Goal: Task Accomplishment & Management: Use online tool/utility

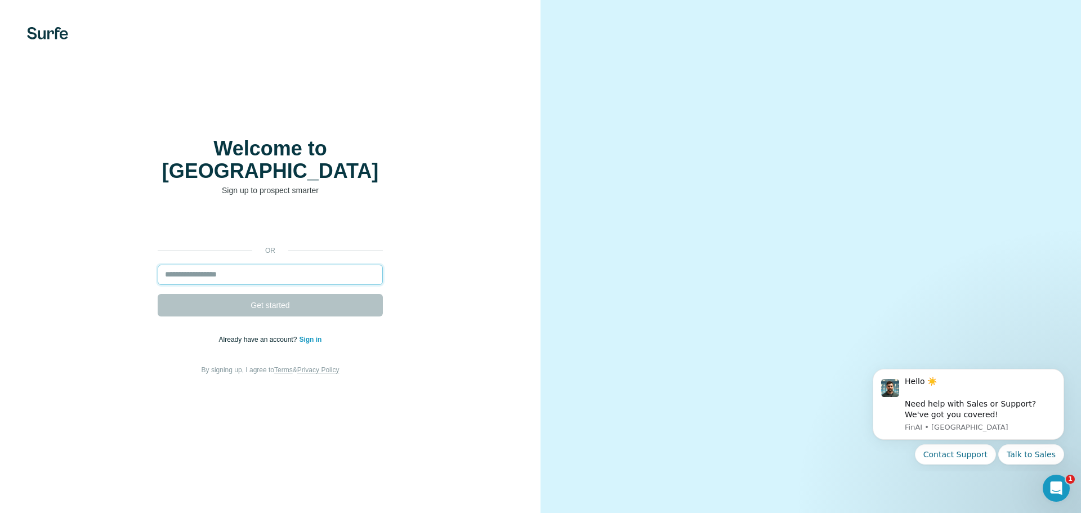
click at [282, 265] on input "email" at bounding box center [270, 275] width 225 height 20
click at [201, 265] on input "email" at bounding box center [270, 275] width 225 height 20
paste input "**********"
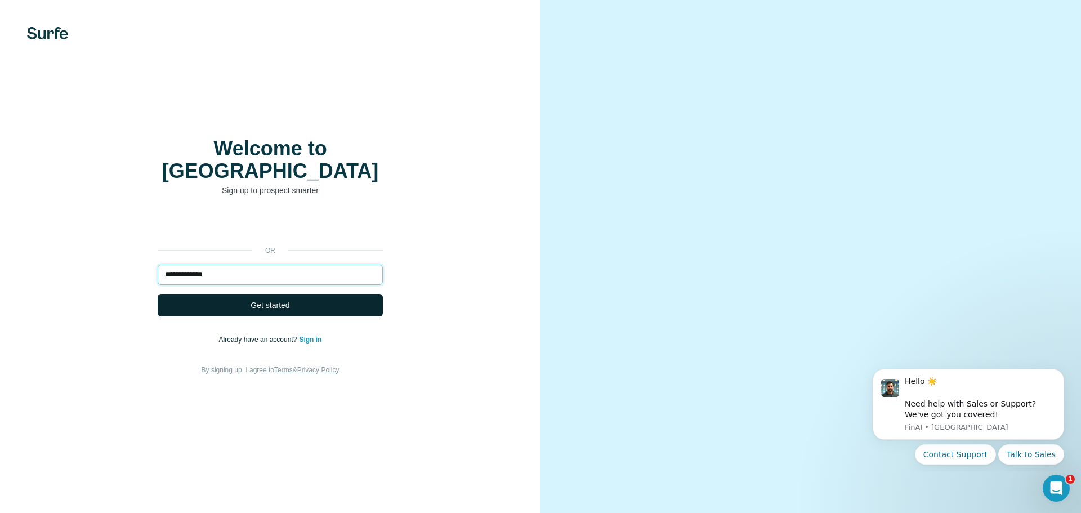
type input "**********"
click at [226, 294] on button "Get started" at bounding box center [270, 305] width 225 height 23
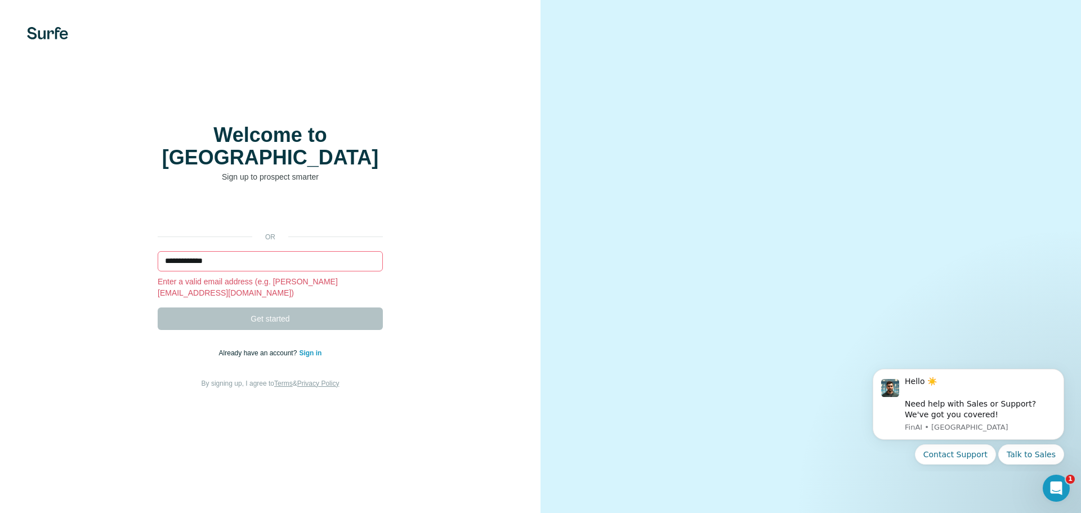
click at [238, 256] on input "**********" at bounding box center [270, 261] width 225 height 20
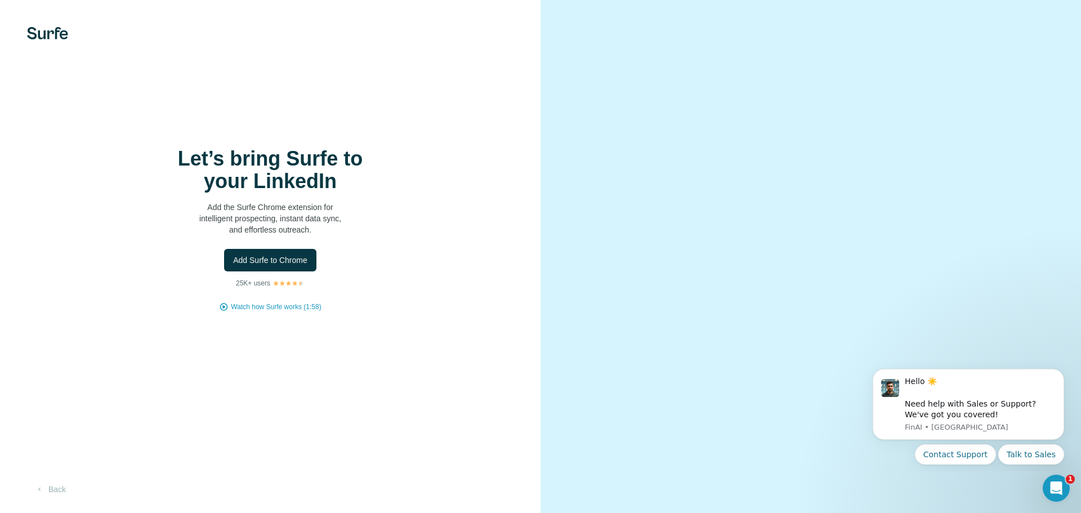
click at [296, 255] on span "Add Surfe to Chrome" at bounding box center [270, 260] width 74 height 11
click at [246, 260] on span "Add Surfe to Chrome" at bounding box center [270, 260] width 74 height 11
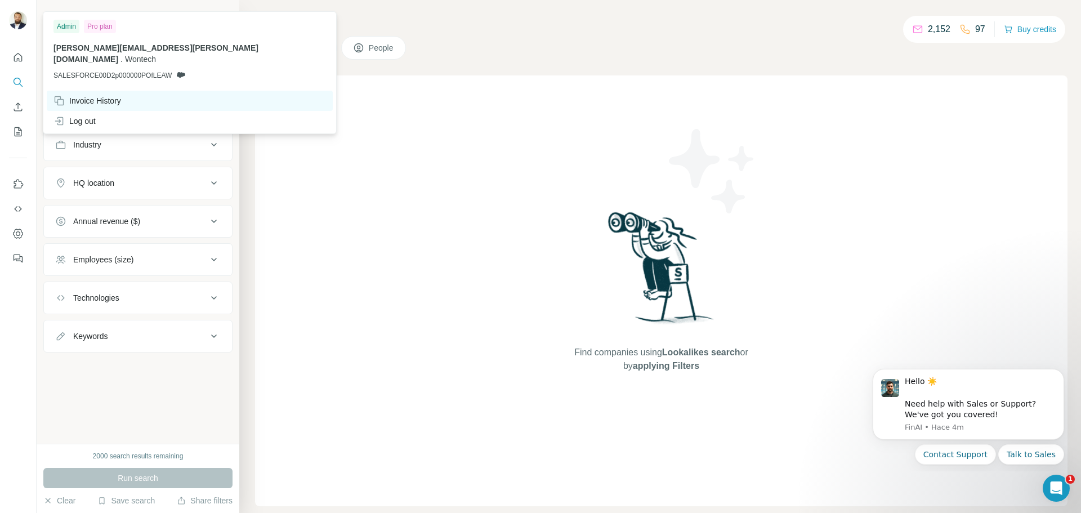
click at [104, 95] on div "Invoice History" at bounding box center [87, 100] width 68 height 11
click at [17, 21] on img at bounding box center [18, 20] width 18 height 18
click at [108, 95] on div "Invoice History" at bounding box center [87, 100] width 68 height 11
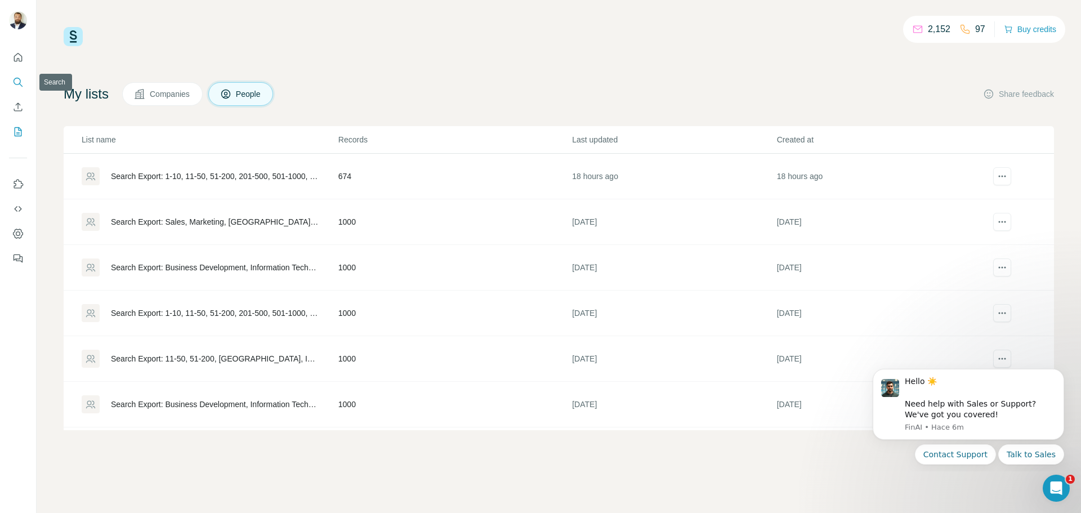
click at [16, 87] on icon "Search" at bounding box center [17, 82] width 11 height 11
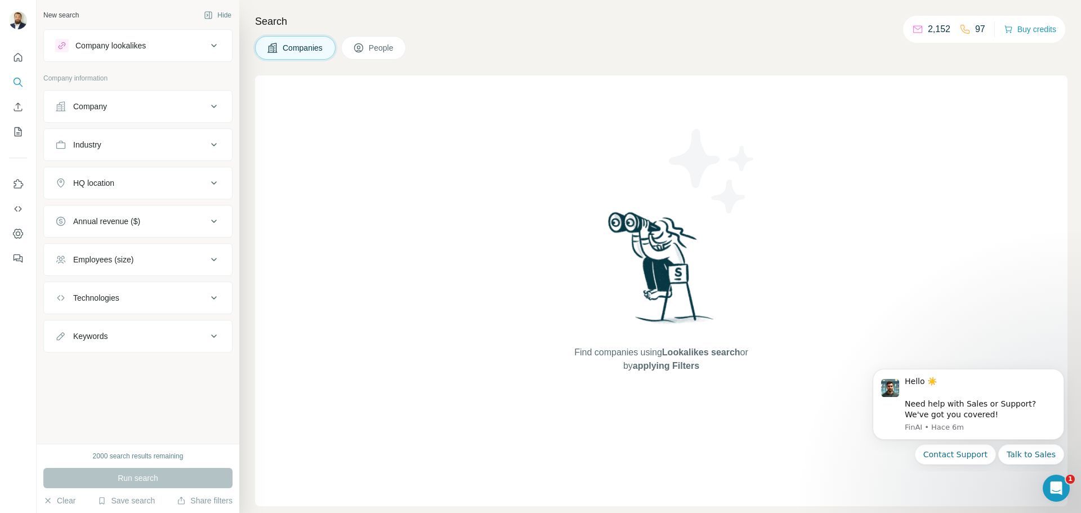
click at [212, 47] on icon at bounding box center [214, 46] width 14 height 14
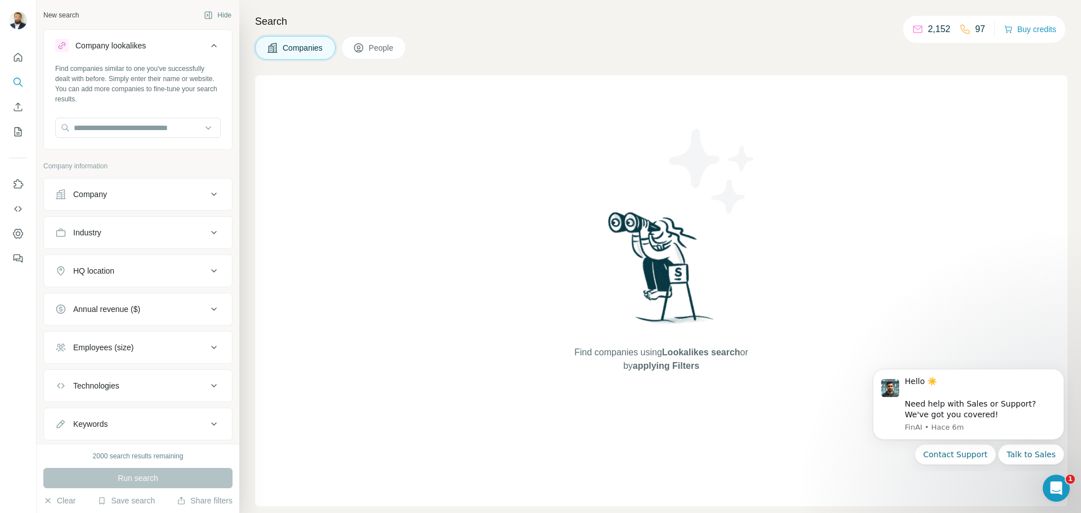
click at [423, 320] on div "Find companies using Lookalikes search or by applying Filters" at bounding box center [661, 290] width 813 height 431
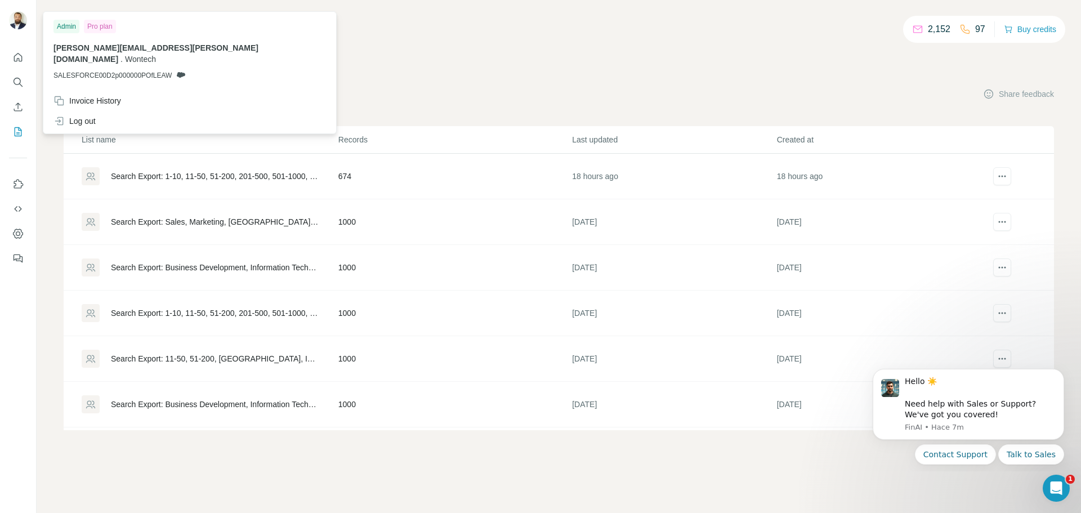
click at [21, 20] on img at bounding box center [18, 20] width 18 height 18
click at [100, 95] on div "Invoice History" at bounding box center [87, 100] width 68 height 11
